Goal: Transaction & Acquisition: Book appointment/travel/reservation

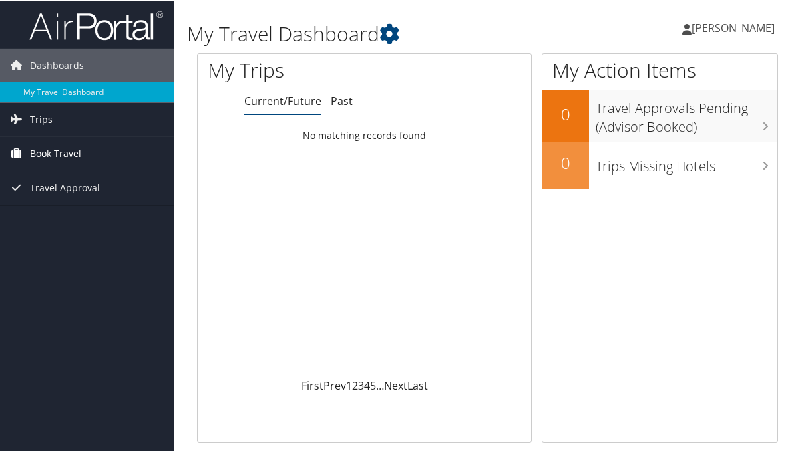
click at [33, 149] on span "Book Travel" at bounding box center [55, 152] width 51 height 33
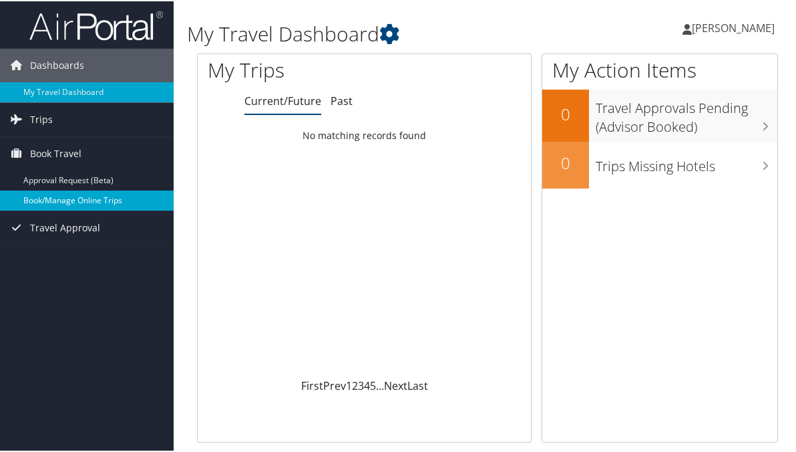
click at [42, 202] on link "Book/Manage Online Trips" at bounding box center [87, 199] width 174 height 20
